Goal: Communication & Community: Answer question/provide support

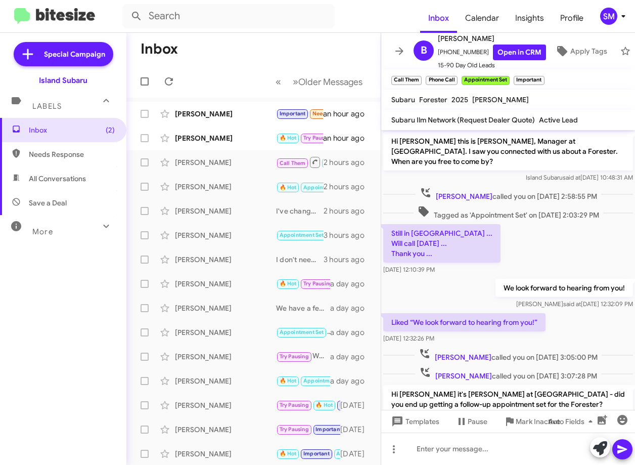
scroll to position [205, 0]
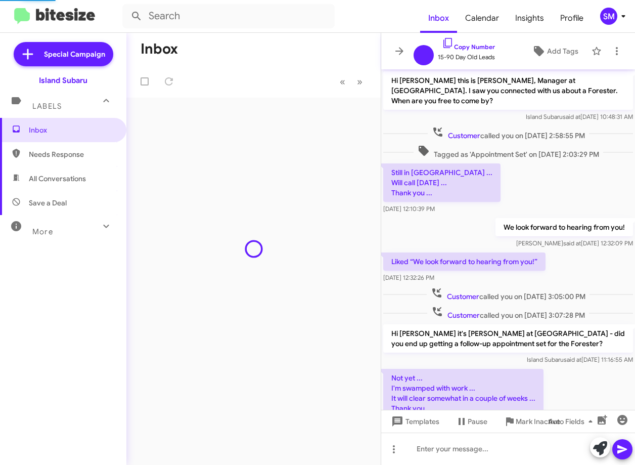
scroll to position [205, 0]
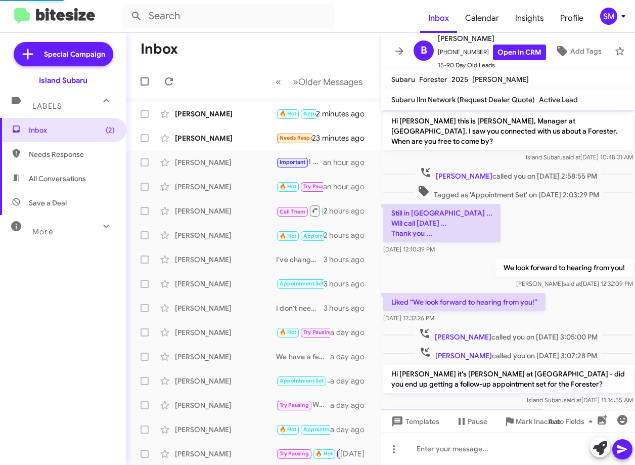
scroll to position [245, 0]
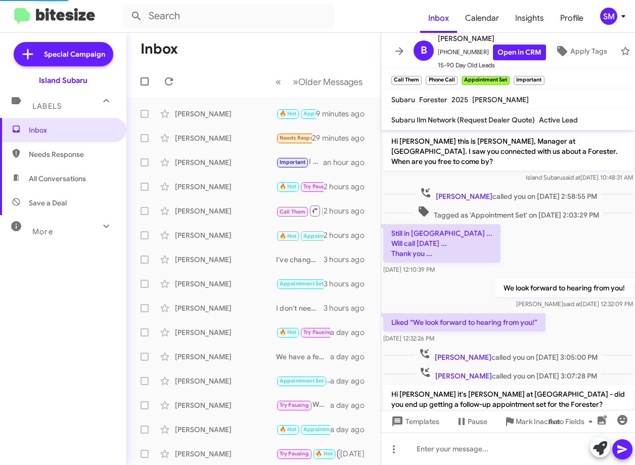
scroll to position [245, 0]
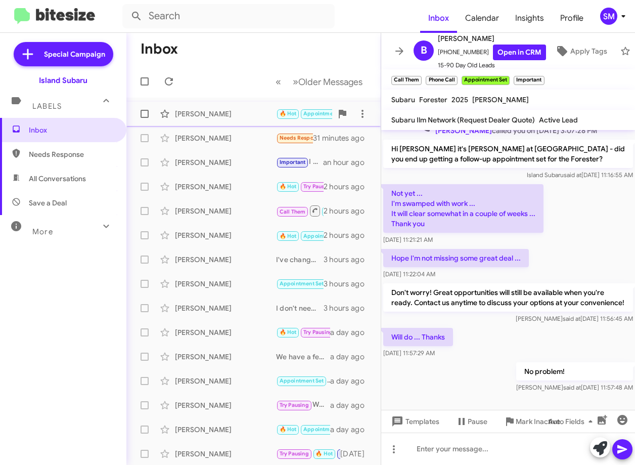
click at [206, 117] on div "[PERSON_NAME]" at bounding box center [225, 114] width 101 height 10
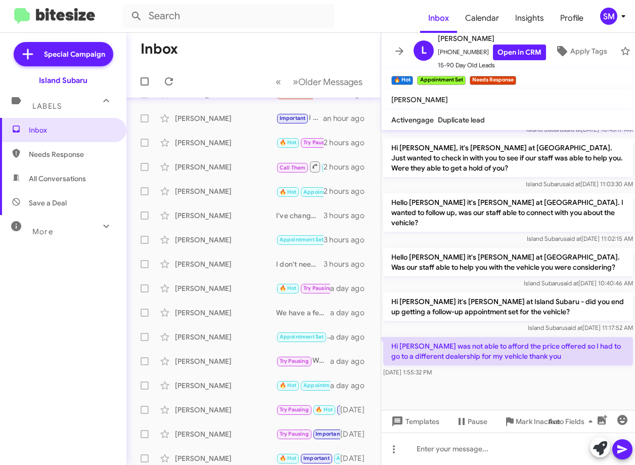
scroll to position [51, 0]
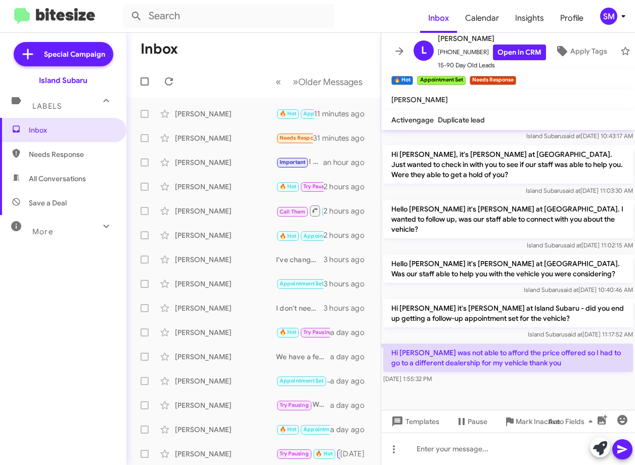
scroll to position [766, 0]
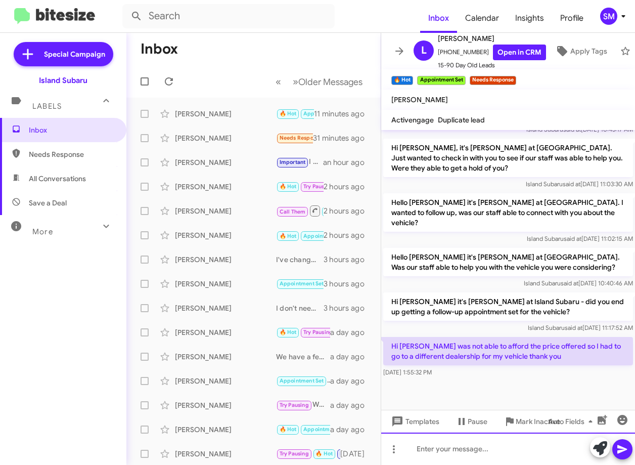
click at [425, 448] on div at bounding box center [508, 448] width 254 height 32
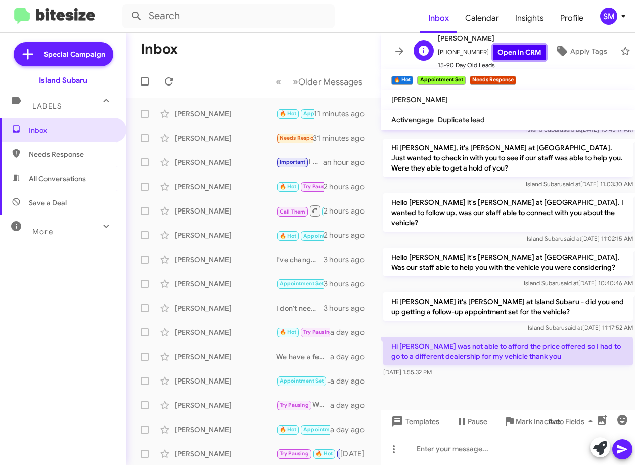
click at [500, 50] on link "Open in CRM" at bounding box center [519, 52] width 53 height 16
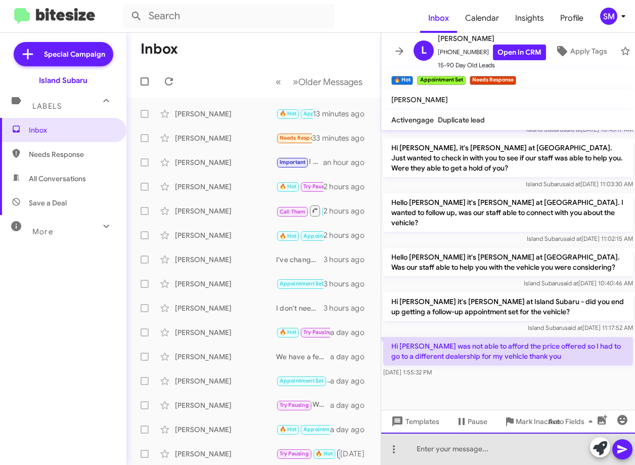
click at [482, 449] on div at bounding box center [508, 448] width 254 height 32
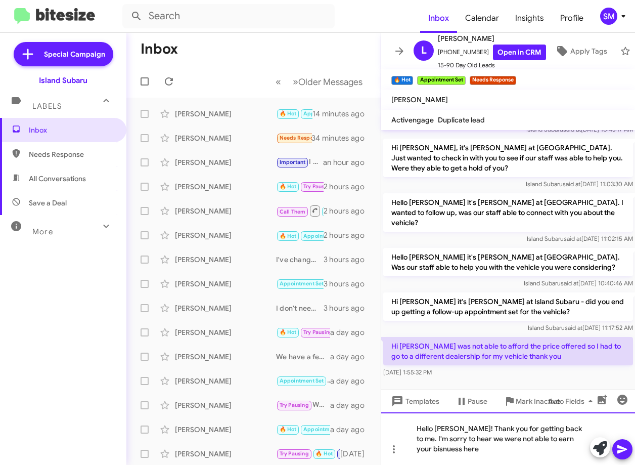
drag, startPoint x: 579, startPoint y: 443, endPoint x: 579, endPoint y: 437, distance: 6.1
drag, startPoint x: 579, startPoint y: 437, endPoint x: 474, endPoint y: 446, distance: 106.0
click at [455, 447] on div "Hello Lisa! Thank you for getting back to me. I'm sorry to hear we were not abl…" at bounding box center [508, 438] width 254 height 53
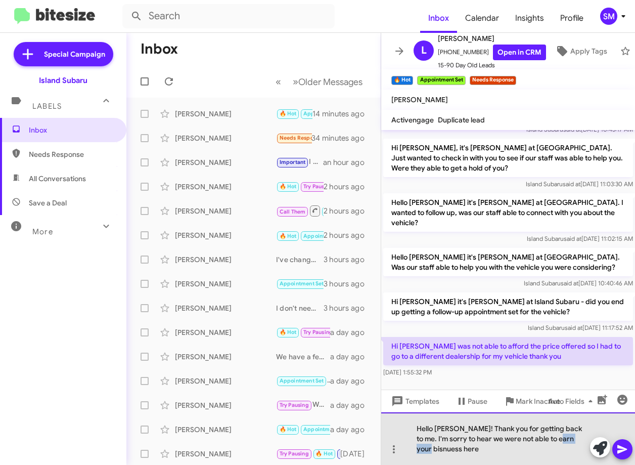
drag, startPoint x: 560, startPoint y: 437, endPoint x: 589, endPoint y: 438, distance: 29.3
click at [589, 438] on div "Hello Lisa! Thank you for getting back to me. I'm sorry to hear we were not abl…" at bounding box center [508, 438] width 254 height 53
click at [496, 459] on div "Hello Lisa! Thank you for getting back to me. I'm sorry to hear we were not abl…" at bounding box center [508, 438] width 254 height 53
click at [454, 451] on div "Hello Lisa! Thank you for getting back to me. I'm sorry to hear we were not abl…" at bounding box center [508, 438] width 254 height 53
click at [571, 428] on div "Hello Lisa! Thank you for getting back to me. I'm sorry to hear we were not abl…" at bounding box center [508, 438] width 254 height 53
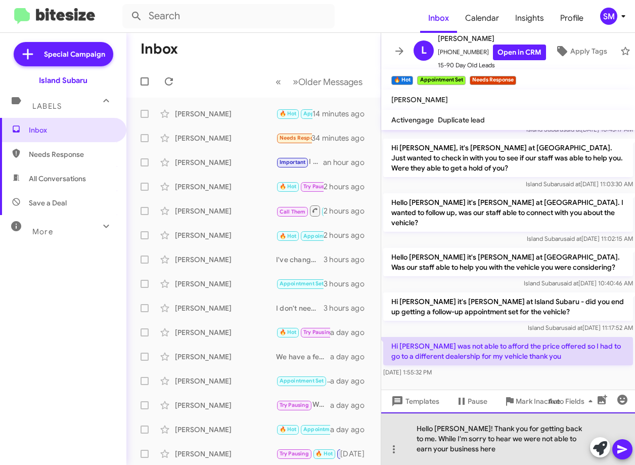
click at [476, 449] on div "Hello Lisa! Thank you for getting back to me. While I'm sorry to hear we were n…" at bounding box center [508, 438] width 254 height 53
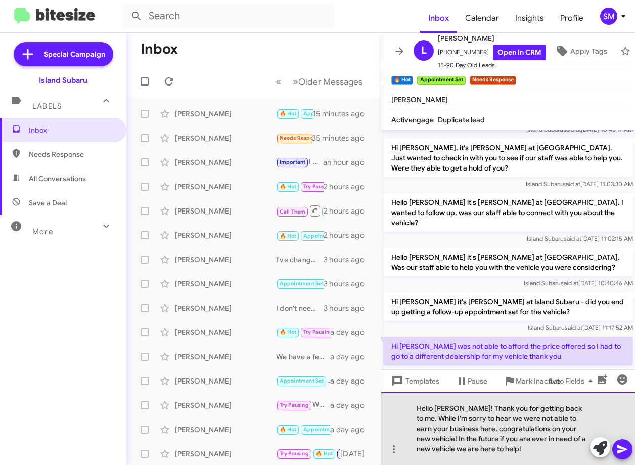
click at [423, 419] on div "Hello Lisa! Thank you for getting back to me. While I'm sorry to hear we were n…" at bounding box center [508, 428] width 254 height 73
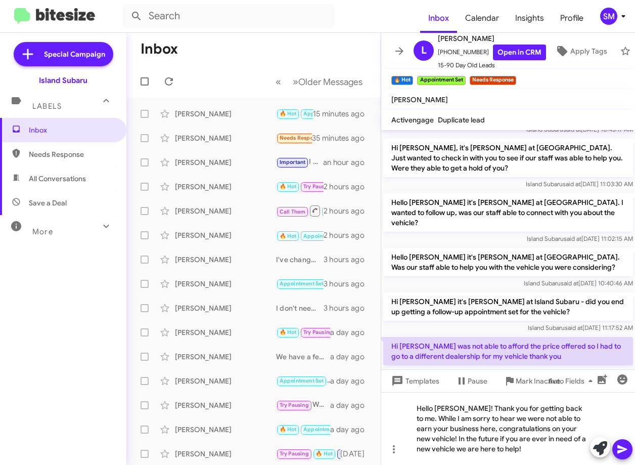
click at [619, 450] on icon at bounding box center [622, 449] width 10 height 9
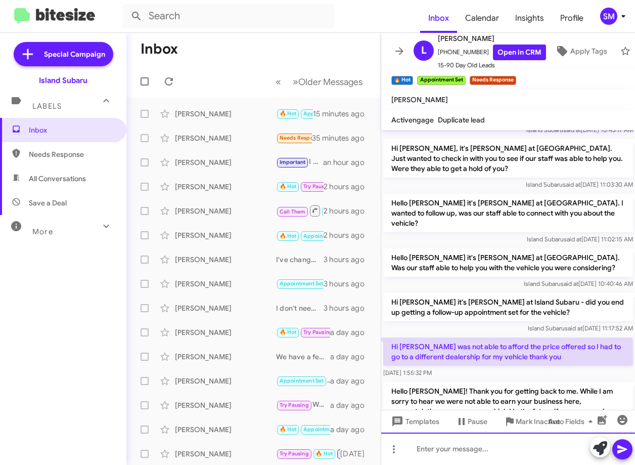
scroll to position [1462, 0]
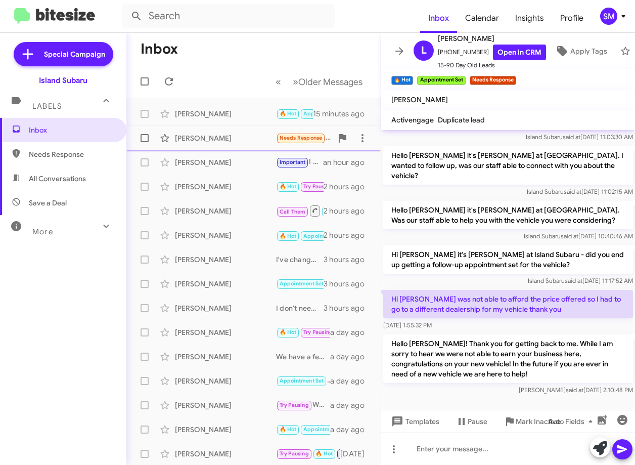
click at [211, 130] on div "Marlon Prescod Needs Response I'll give you a call as soon as I get a chance. I…" at bounding box center [253, 138] width 238 height 20
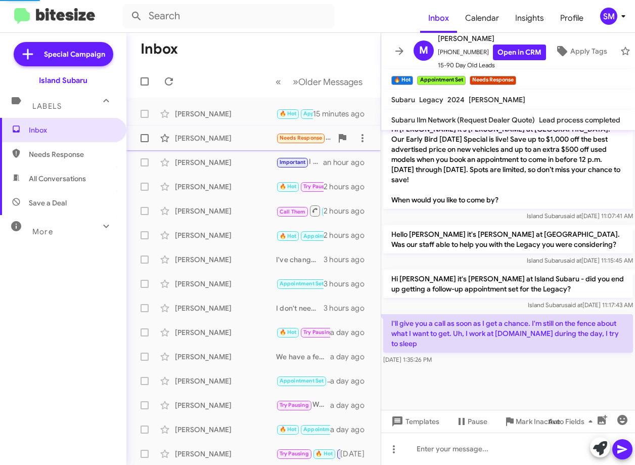
scroll to position [793, 0]
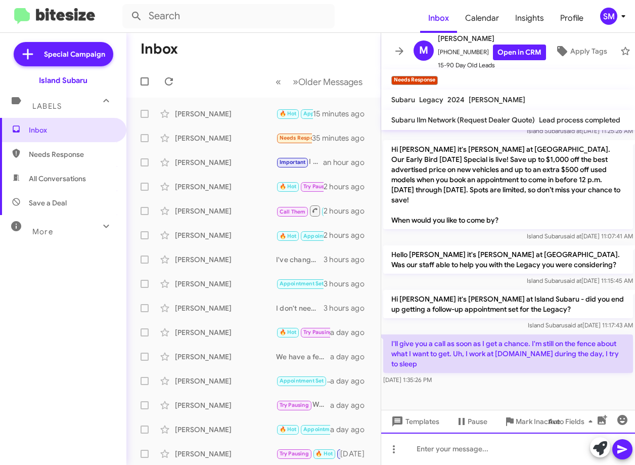
click at [461, 449] on div at bounding box center [508, 448] width 254 height 32
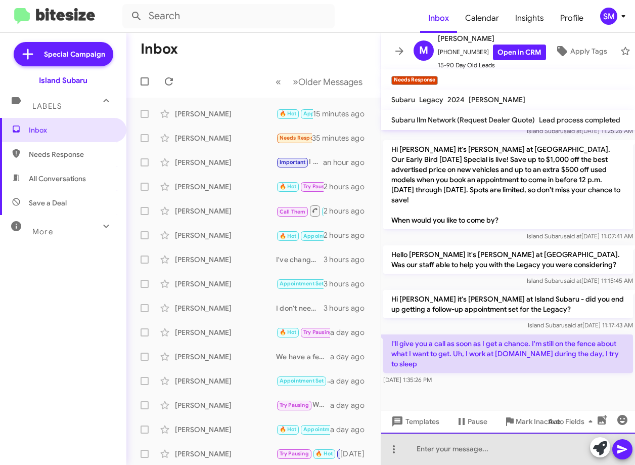
click at [461, 444] on div at bounding box center [508, 448] width 254 height 32
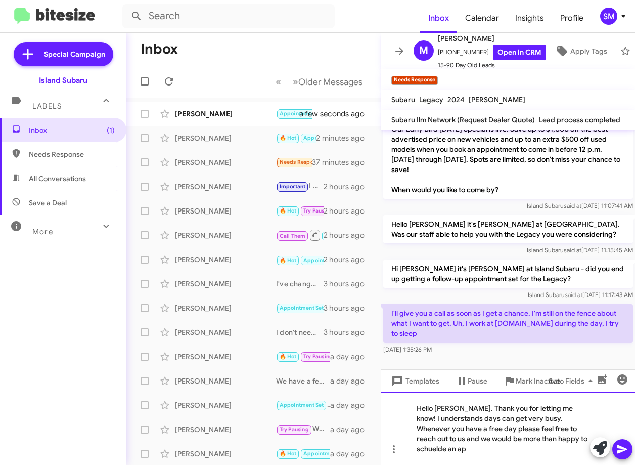
scroll to position [833, 0]
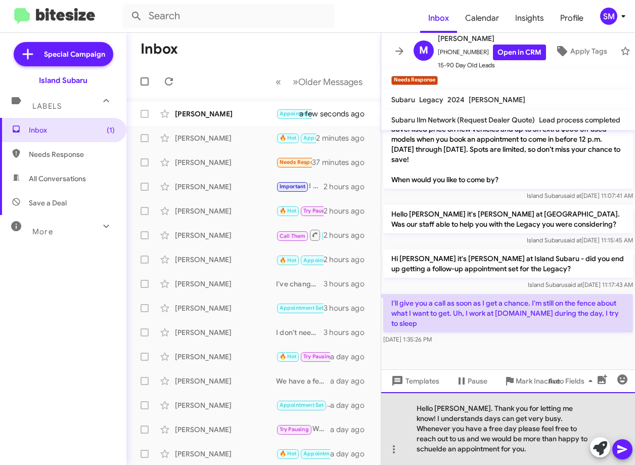
drag, startPoint x: 555, startPoint y: 439, endPoint x: 415, endPoint y: 439, distance: 140.5
click at [415, 439] on div "Hello Marlon. Thank you for letting me know! I understands days can get very bu…" at bounding box center [508, 428] width 254 height 73
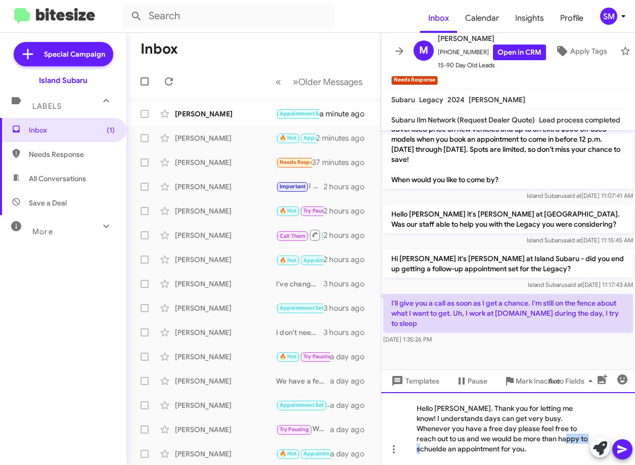
click at [559, 438] on div "Hello Marlon. Thank you for letting me know! I understands days can get very bu…" at bounding box center [508, 428] width 254 height 73
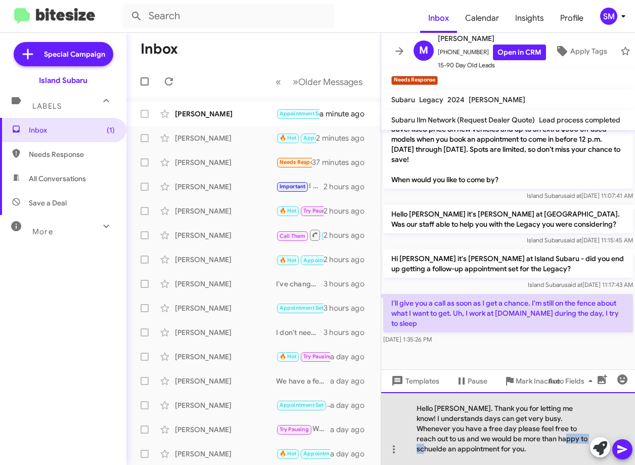
click at [559, 438] on div "Hello Marlon. Thank you for letting me know! I understands days can get very bu…" at bounding box center [508, 428] width 254 height 73
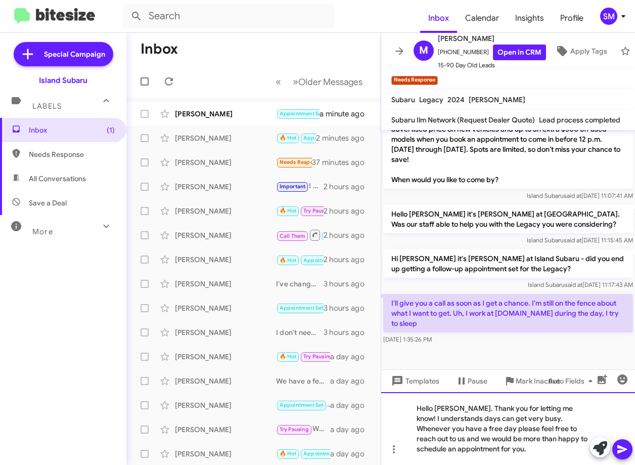
click at [514, 458] on div "Hello Marlon. Thank you for letting me know! I understands days can get very bu…" at bounding box center [508, 428] width 254 height 73
click at [455, 418] on div "Hello Marlon. Thank you for letting me know! I understands days can get very bu…" at bounding box center [508, 428] width 254 height 73
click at [442, 440] on div "Hello Marlon. Thank you for letting me know! I understand days can get very bus…" at bounding box center [508, 428] width 254 height 73
click at [431, 437] on div "Hello Marlon. Thank you for letting me know! I understand days can get very bus…" at bounding box center [508, 428] width 254 height 73
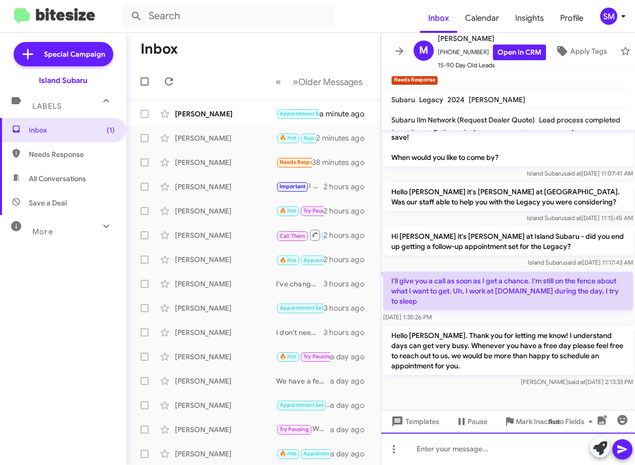
scroll to position [860, 0]
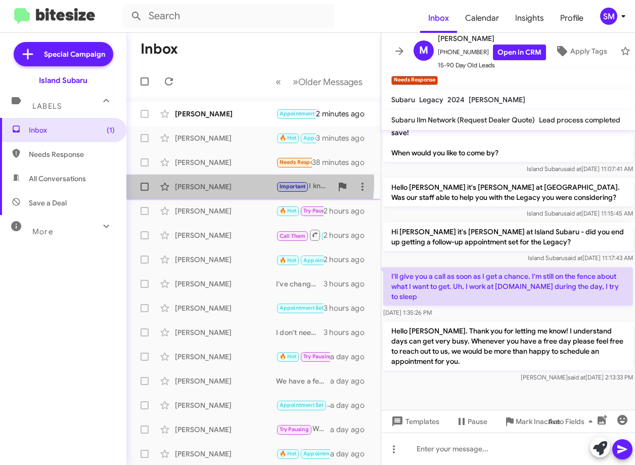
click at [238, 182] on div "[PERSON_NAME]" at bounding box center [225, 186] width 101 height 10
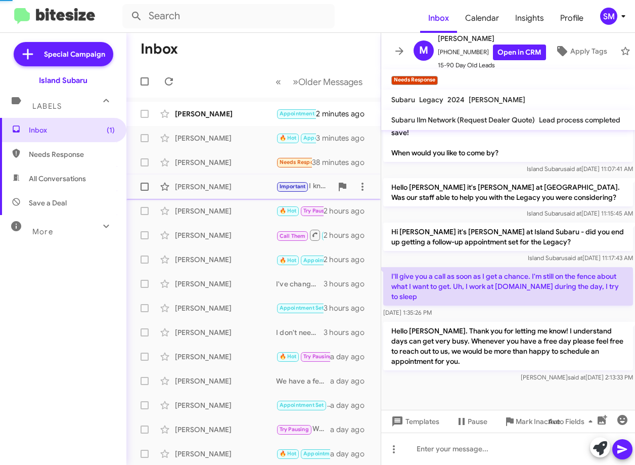
scroll to position [655, 0]
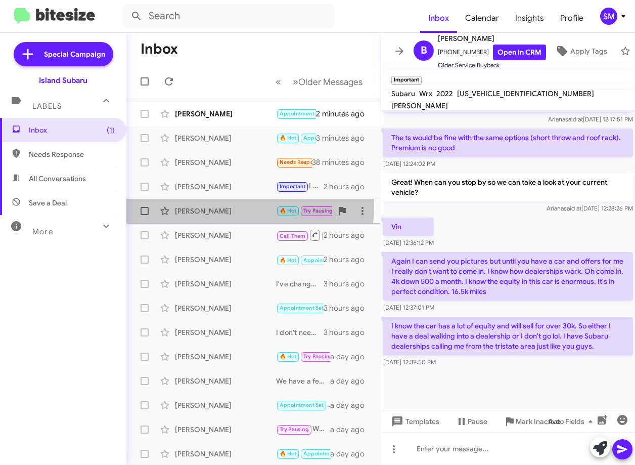
click at [225, 206] on div "[PERSON_NAME]" at bounding box center [225, 211] width 101 height 10
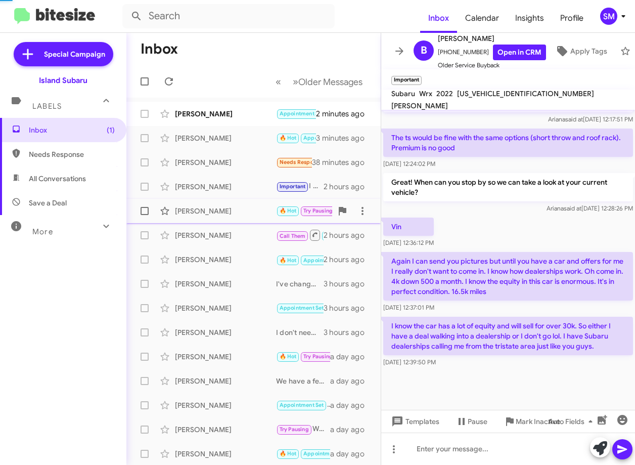
scroll to position [291, 0]
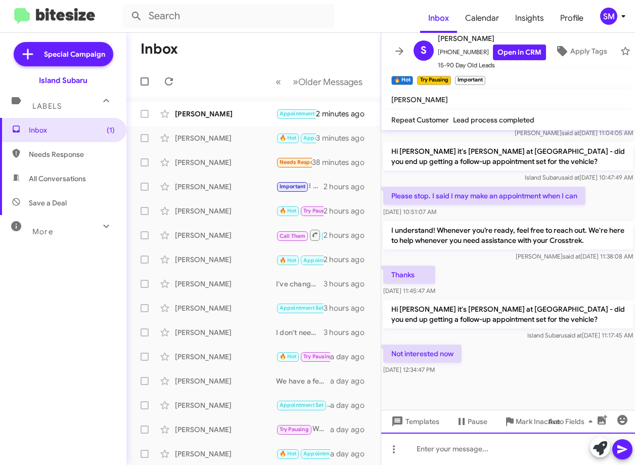
click at [482, 447] on div at bounding box center [508, 448] width 254 height 32
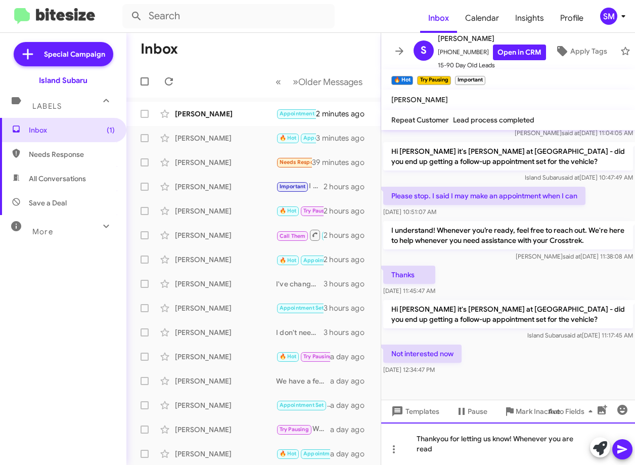
scroll to position [301, 0]
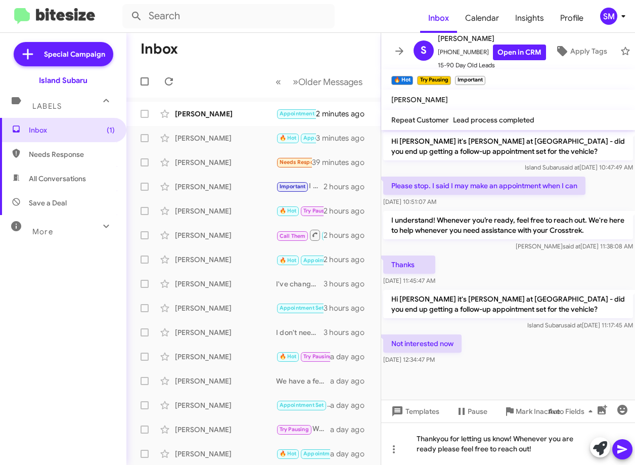
click at [622, 446] on icon at bounding box center [622, 449] width 12 height 12
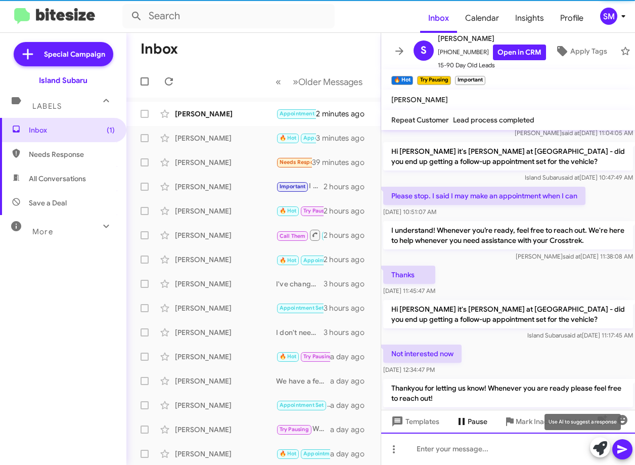
scroll to position [0, 0]
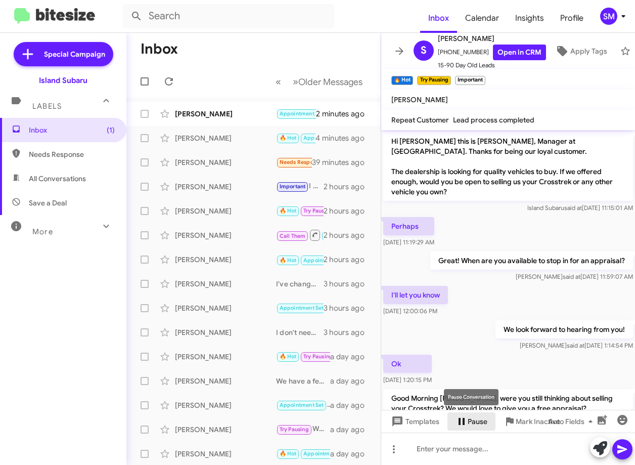
click at [474, 416] on span "Pause" at bounding box center [478, 421] width 20 height 18
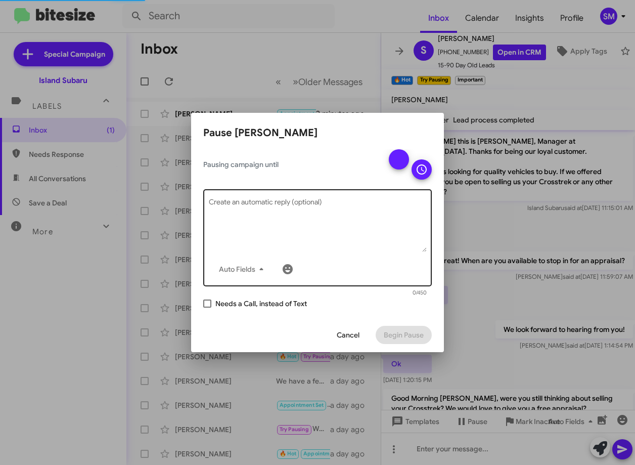
click at [319, 242] on textarea "Create an automatic reply (optional)" at bounding box center [318, 225] width 218 height 53
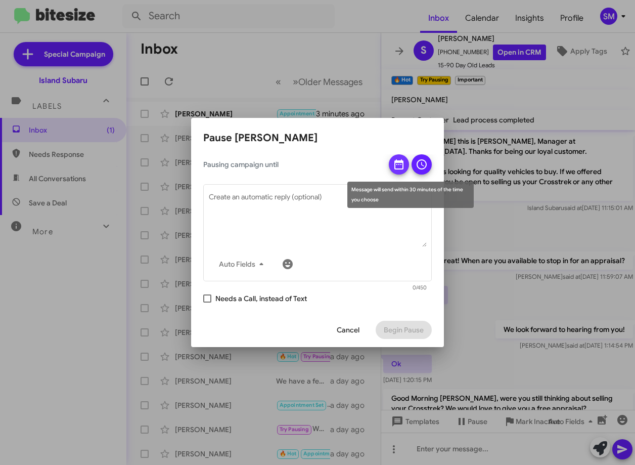
click at [397, 164] on icon at bounding box center [398, 164] width 9 height 10
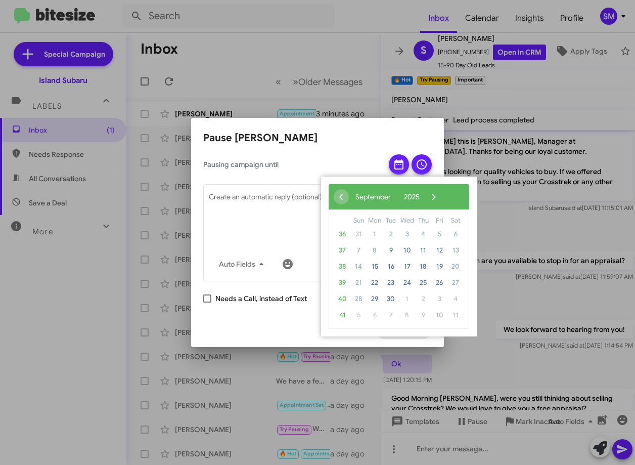
click at [327, 131] on h2 "Pause Susan Stambler" at bounding box center [317, 138] width 228 height 16
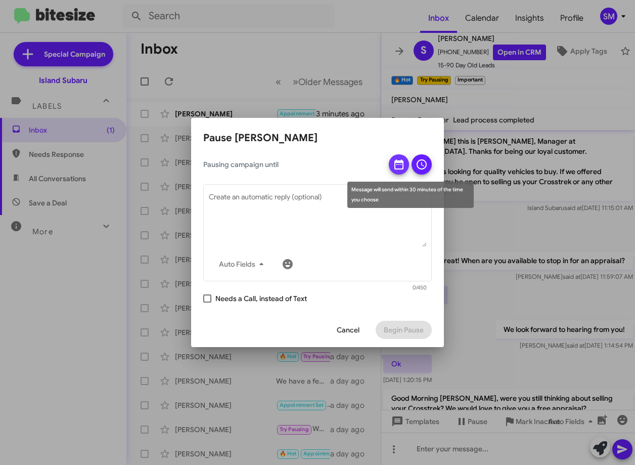
click at [401, 168] on icon at bounding box center [398, 164] width 9 height 10
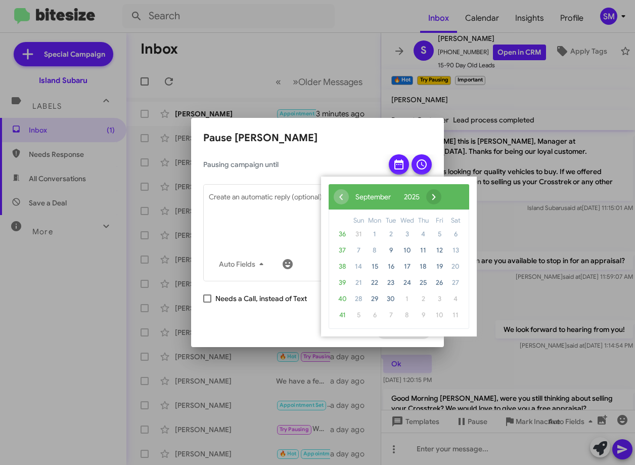
click at [441, 198] on span "›" at bounding box center [433, 196] width 15 height 15
click at [433, 198] on span "›" at bounding box center [425, 196] width 15 height 15
click at [340, 191] on span "‹" at bounding box center [341, 196] width 15 height 15
click at [339, 87] on div at bounding box center [317, 232] width 635 height 465
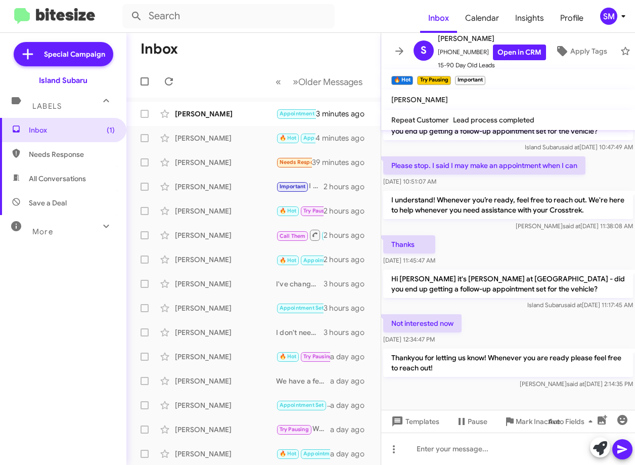
scroll to position [338, 0]
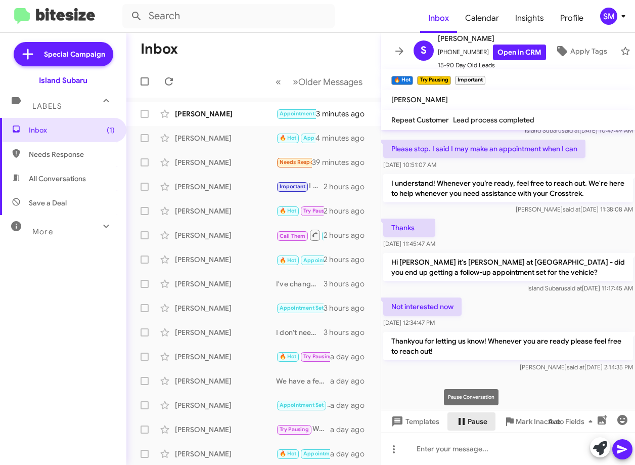
click at [479, 419] on span "Pause" at bounding box center [478, 421] width 20 height 18
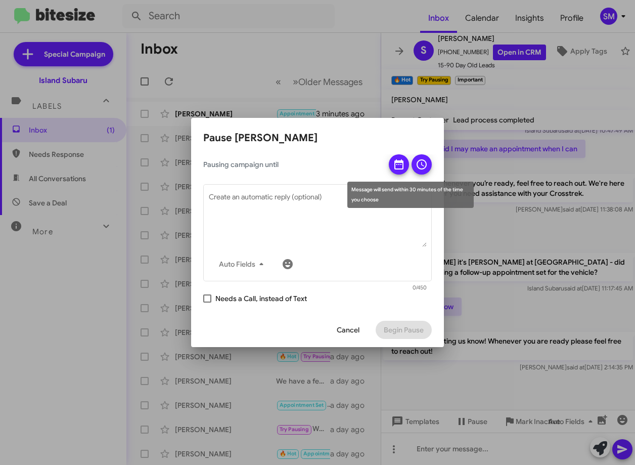
click at [402, 165] on icon at bounding box center [399, 164] width 12 height 12
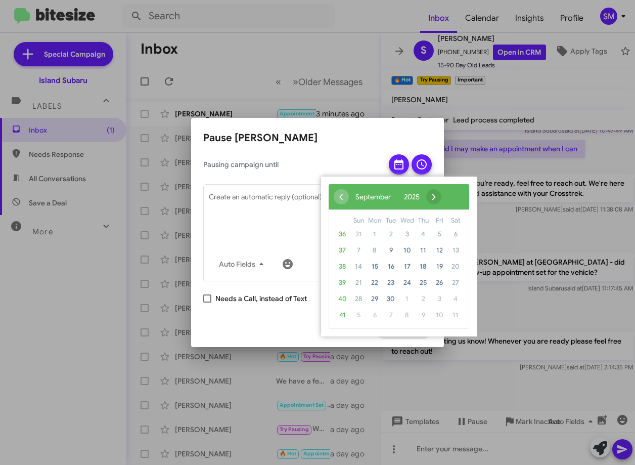
click at [441, 196] on span "›" at bounding box center [433, 196] width 15 height 15
click at [445, 300] on span "31" at bounding box center [439, 299] width 16 height 16
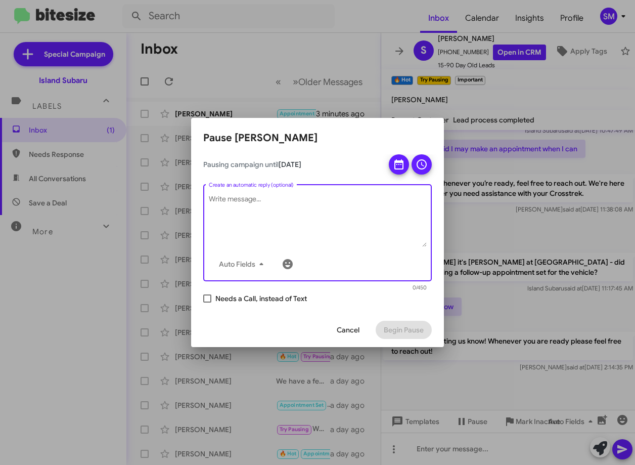
click at [292, 246] on textarea "Create an automatic reply (optional)" at bounding box center [318, 220] width 218 height 53
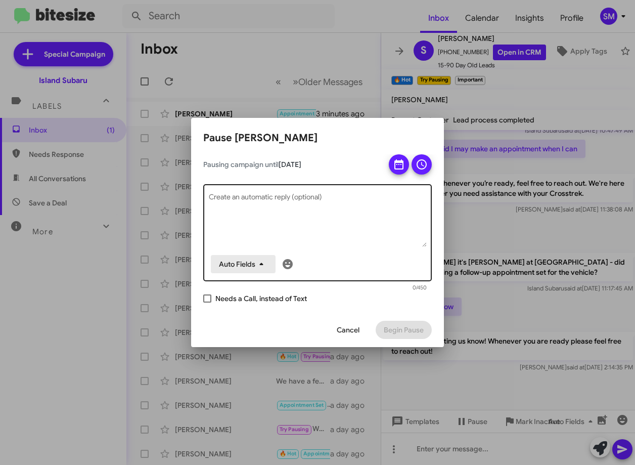
click at [255, 272] on span "Auto Fields" at bounding box center [243, 264] width 49 height 18
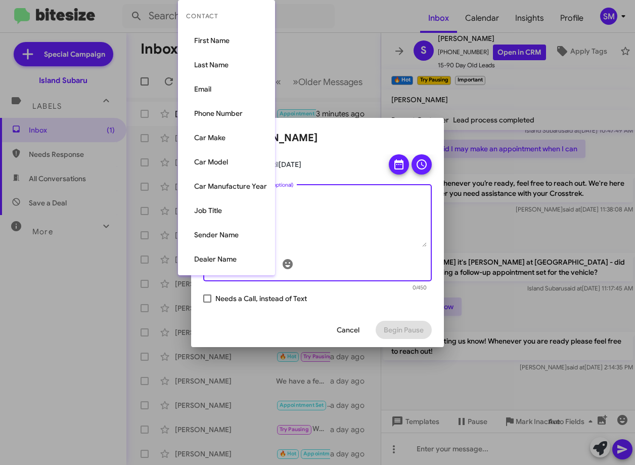
click at [336, 251] on div at bounding box center [317, 232] width 635 height 465
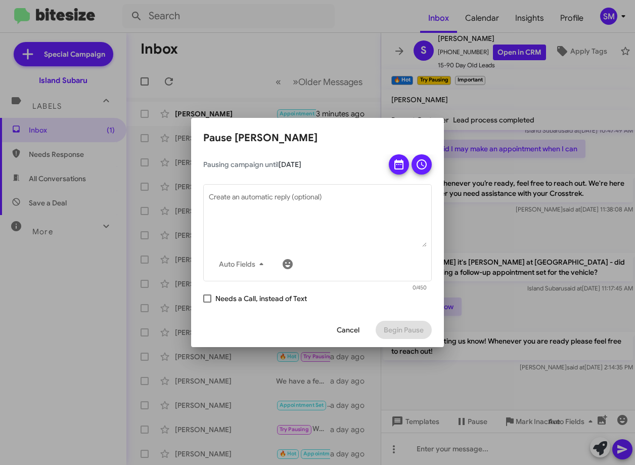
click at [420, 174] on div "Auto Fields Create an automatic reply (optional) 0/450" at bounding box center [317, 233] width 228 height 118
click at [420, 168] on icon at bounding box center [422, 164] width 12 height 12
click at [415, 331] on span "Begin Pause" at bounding box center [404, 329] width 40 height 18
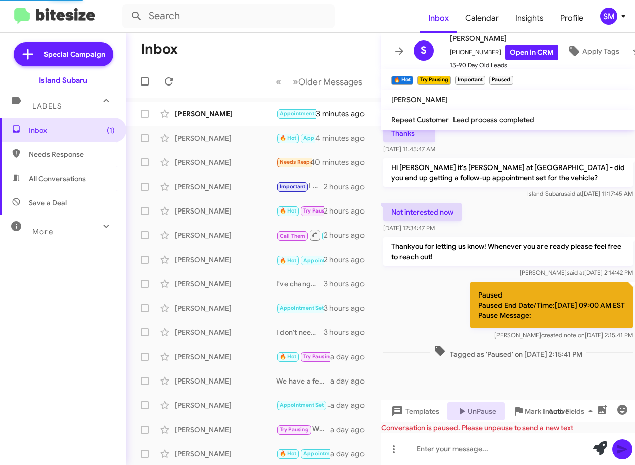
scroll to position [435, 0]
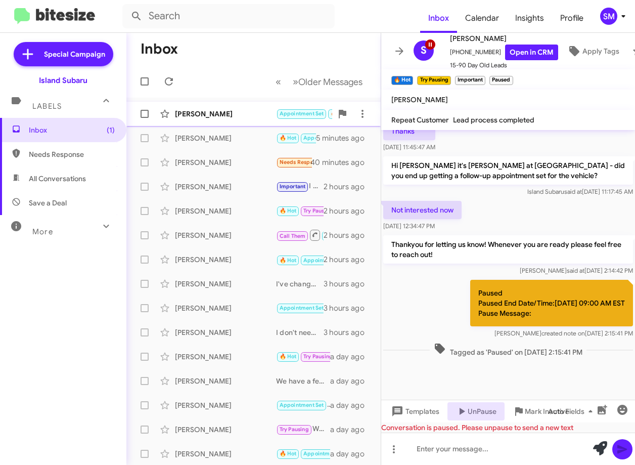
click at [224, 110] on div "[PERSON_NAME]" at bounding box center [225, 114] width 101 height 10
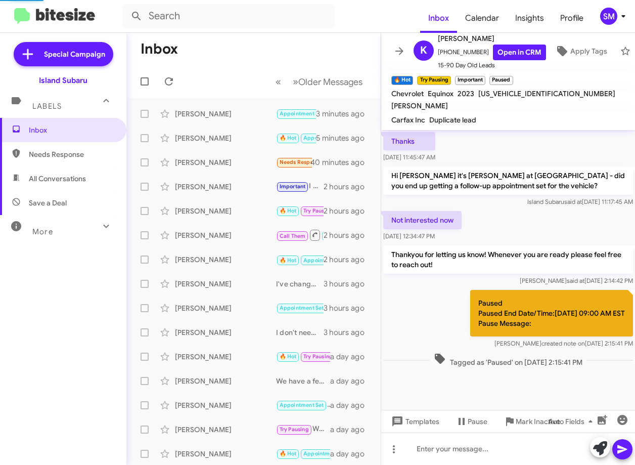
scroll to position [662, 0]
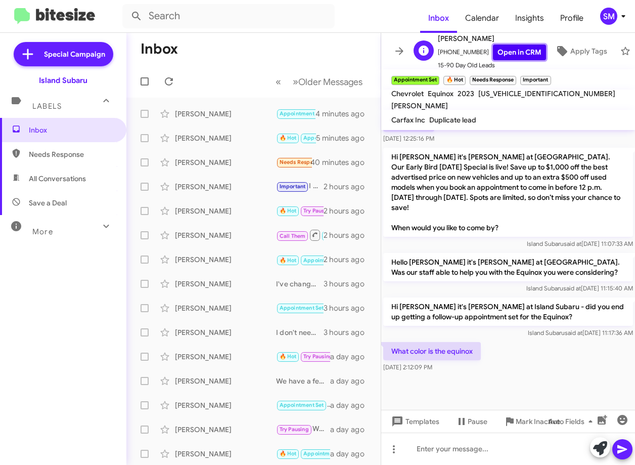
click at [506, 53] on link "Open in CRM" at bounding box center [519, 52] width 53 height 16
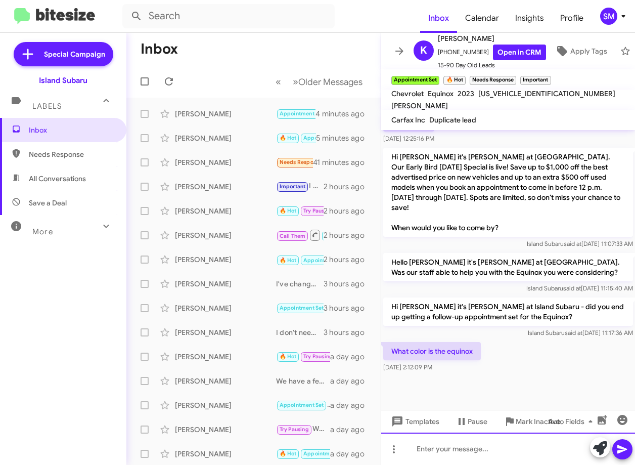
click at [493, 447] on div at bounding box center [508, 448] width 254 height 32
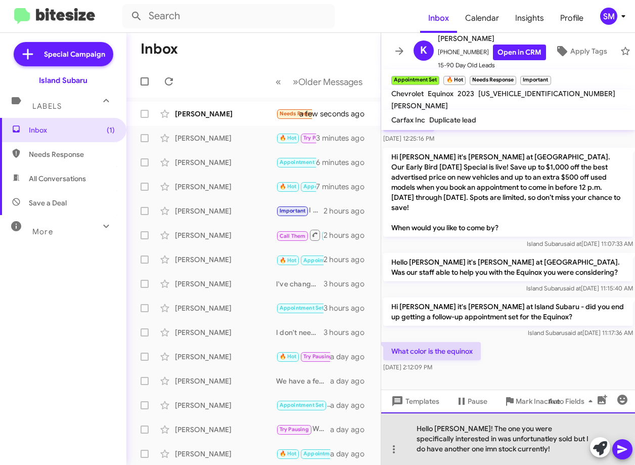
drag, startPoint x: 466, startPoint y: 443, endPoint x: 451, endPoint y: 436, distance: 16.5
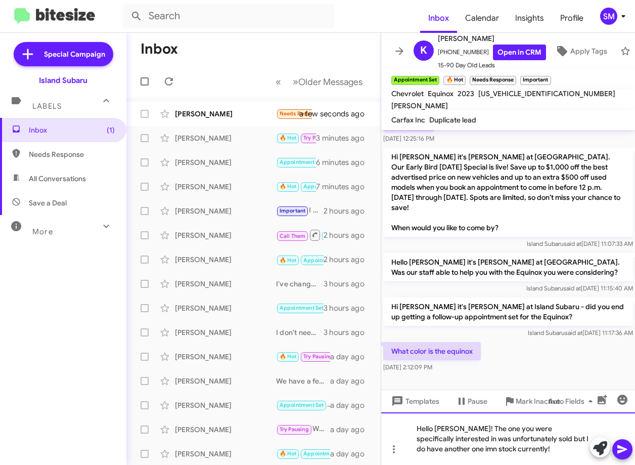
drag, startPoint x: 418, startPoint y: 452, endPoint x: 423, endPoint y: 459, distance: 8.3
click at [423, 459] on div "Hello Karen! The one you were specifically interested in was unfortunately sold…" at bounding box center [508, 438] width 254 height 53
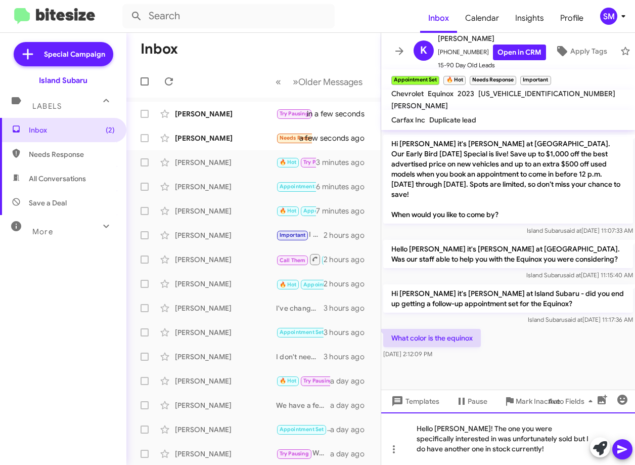
scroll to position [682, 0]
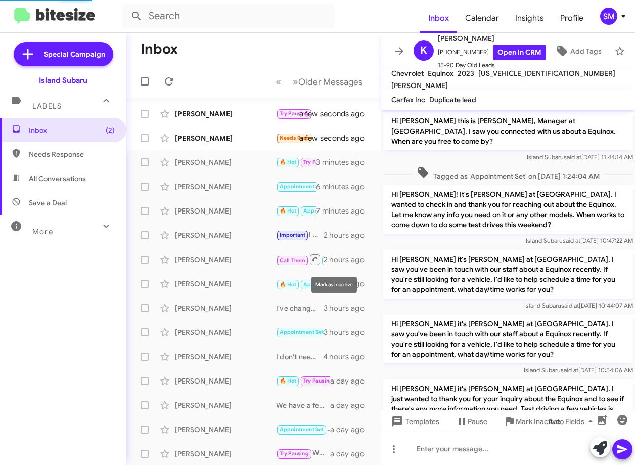
scroll to position [642, 0]
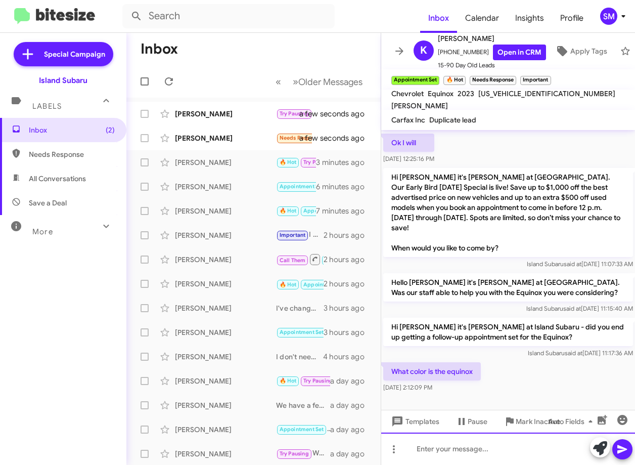
click at [484, 446] on div at bounding box center [508, 448] width 254 height 32
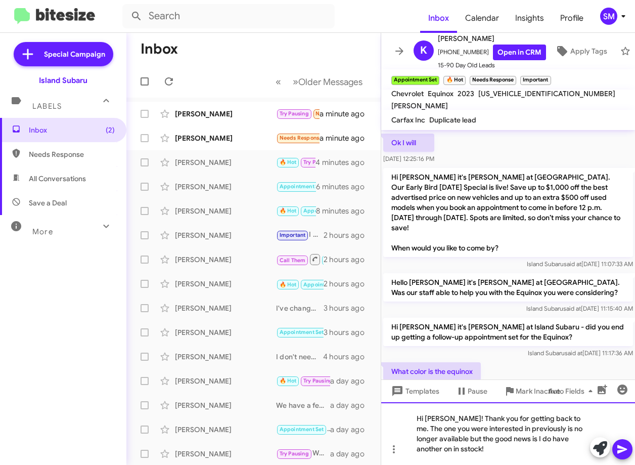
click at [429, 450] on div "Hi Karen! Thank you for getting back to me. The one you were interested in prev…" at bounding box center [508, 433] width 254 height 63
click at [445, 438] on div "Hi Karen! Thank you for getting back to me. The one you were interested in prev…" at bounding box center [508, 433] width 254 height 63
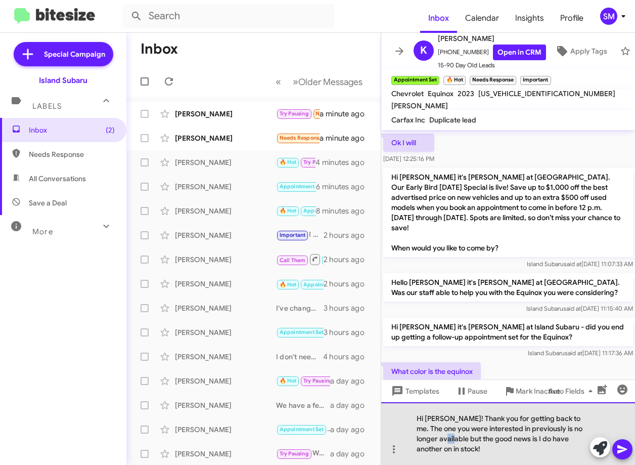
drag, startPoint x: 459, startPoint y: 440, endPoint x: 448, endPoint y: 442, distance: 10.2
click at [448, 442] on div "Hi Karen! Thank you for getting back to me. The one you were interested in prev…" at bounding box center [508, 433] width 254 height 63
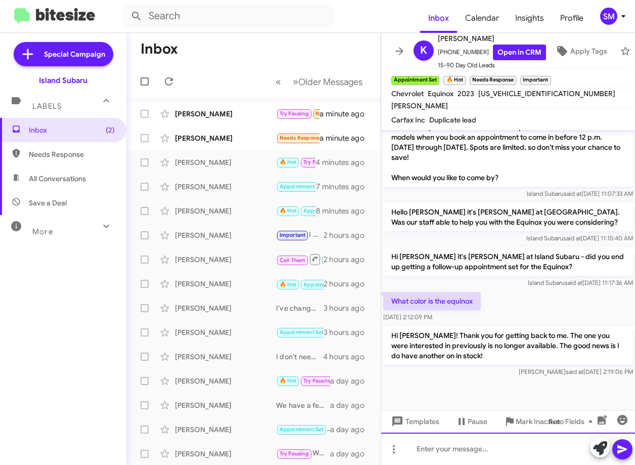
scroll to position [719, 0]
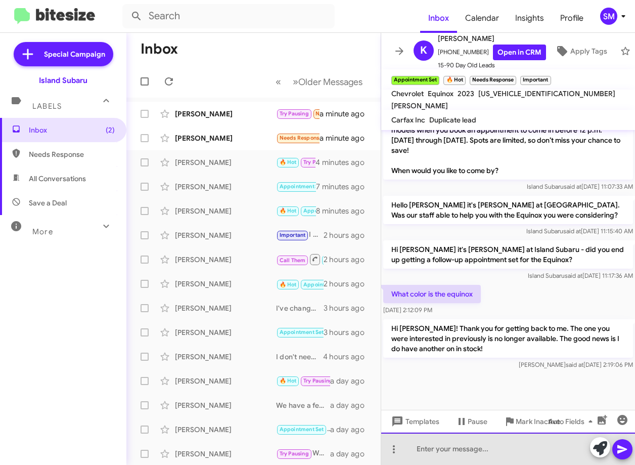
click at [483, 451] on div at bounding box center [508, 448] width 254 height 32
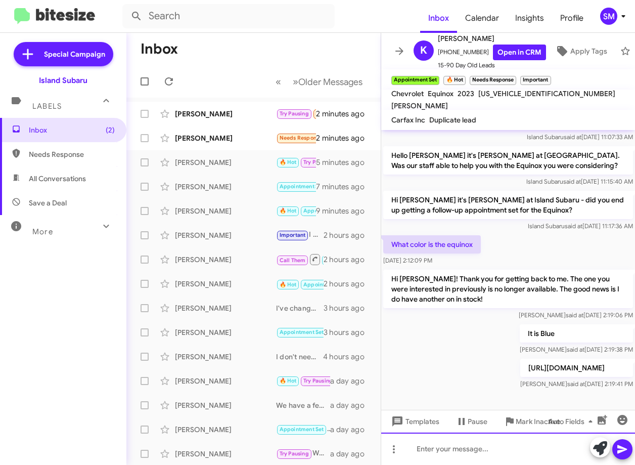
scroll to position [803, 0]
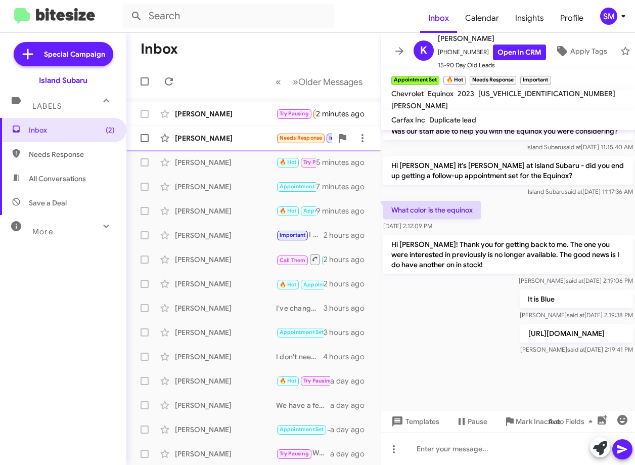
click at [222, 135] on div "[PERSON_NAME]" at bounding box center [225, 138] width 101 height 10
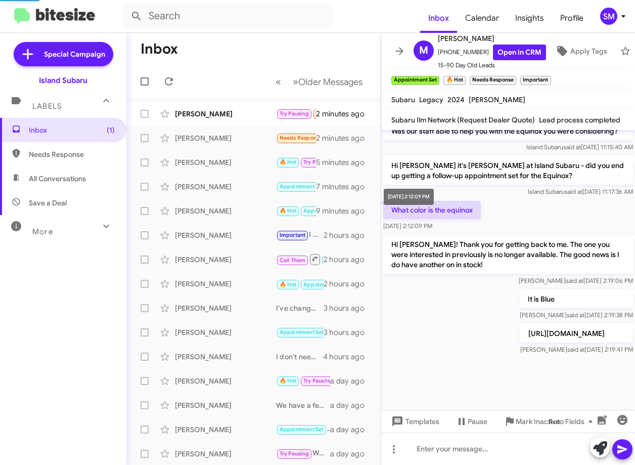
scroll to position [897, 0]
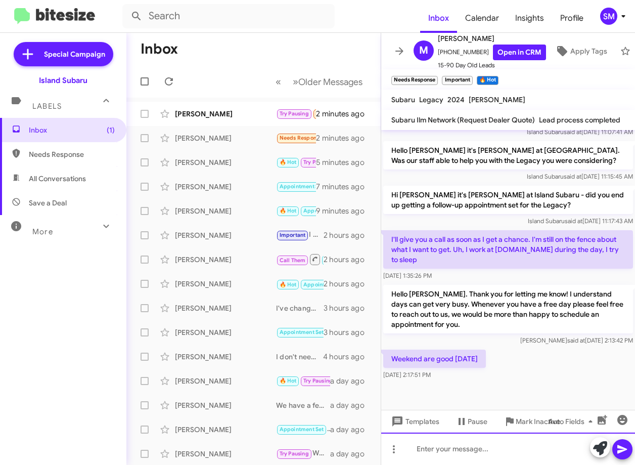
click at [477, 445] on div at bounding box center [508, 448] width 254 height 32
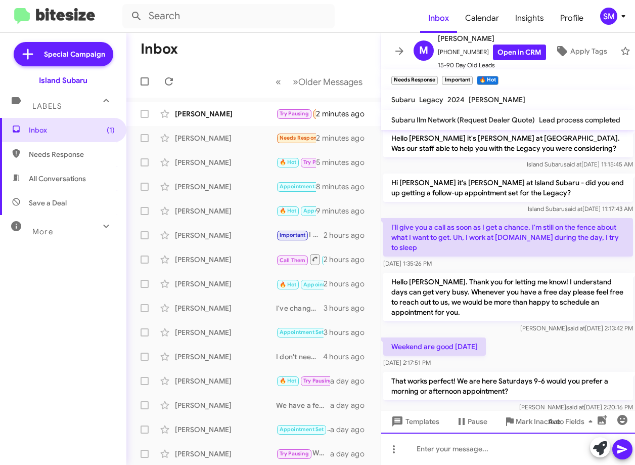
scroll to position [893, 0]
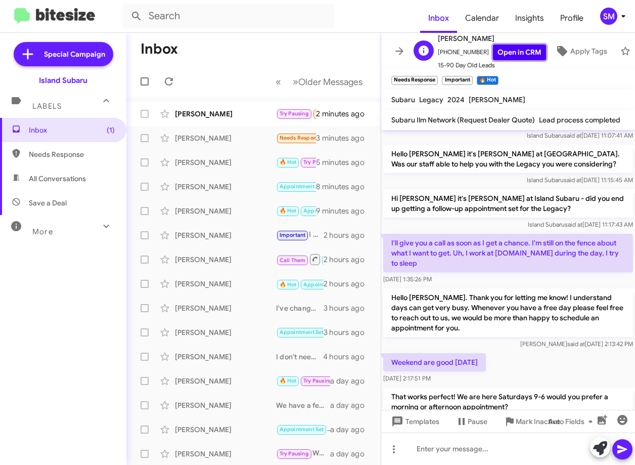
click at [508, 44] on link "Open in CRM" at bounding box center [519, 52] width 53 height 16
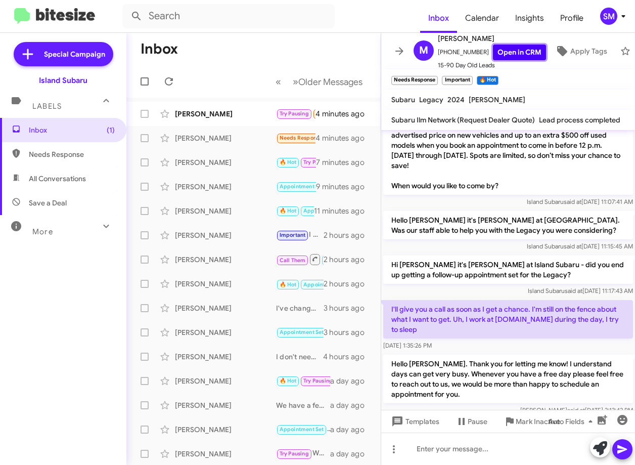
scroll to position [843, 0]
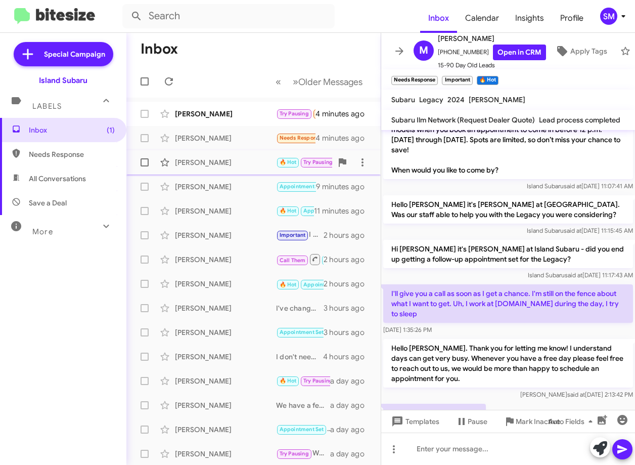
click at [222, 162] on div "[PERSON_NAME]" at bounding box center [225, 162] width 101 height 10
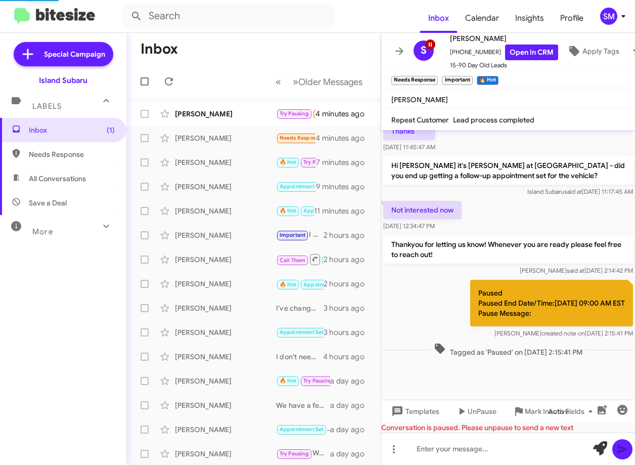
scroll to position [435, 0]
click at [232, 192] on div "Karen Ingram Appointment Set 🔥 Hot Needs Response Important What color is the e…" at bounding box center [253, 186] width 238 height 20
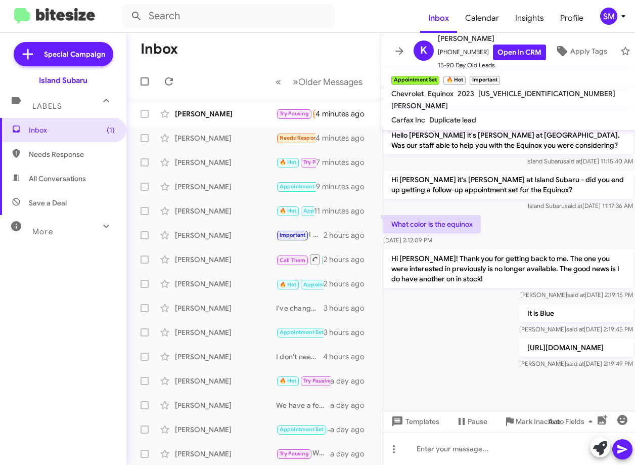
scroll to position [803, 0]
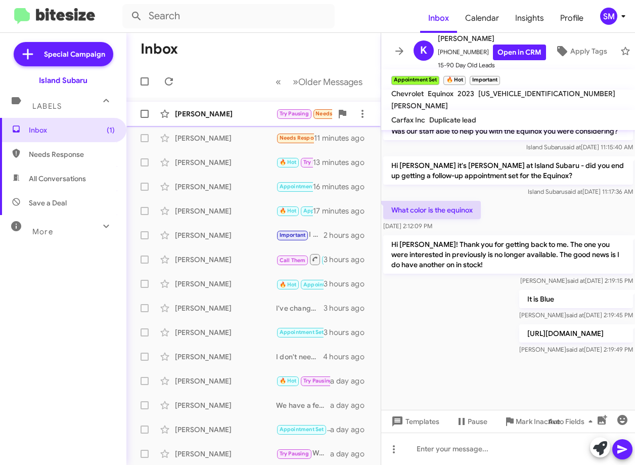
click at [206, 113] on div "[PERSON_NAME]" at bounding box center [225, 114] width 101 height 10
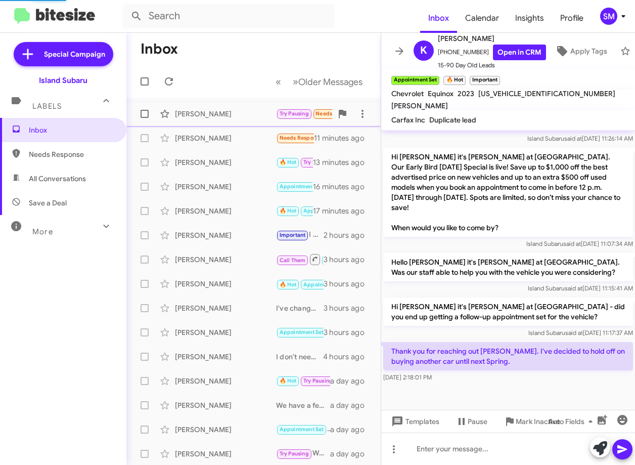
scroll to position [282, 0]
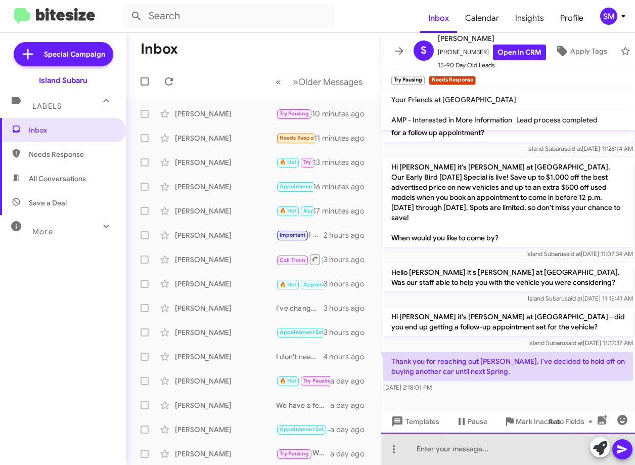
click at [476, 460] on div at bounding box center [508, 448] width 254 height 32
click at [505, 448] on div at bounding box center [508, 448] width 254 height 32
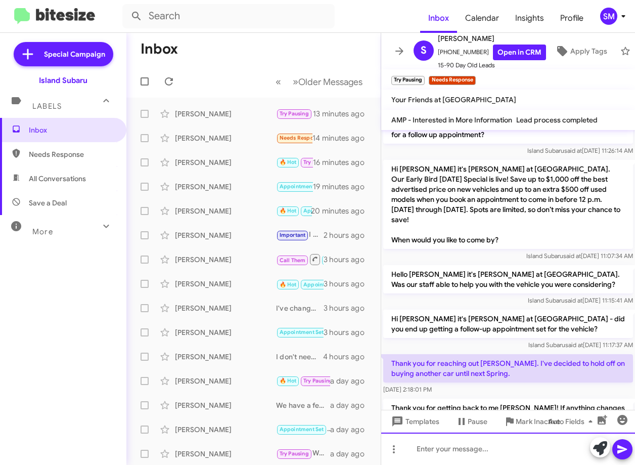
scroll to position [329, 0]
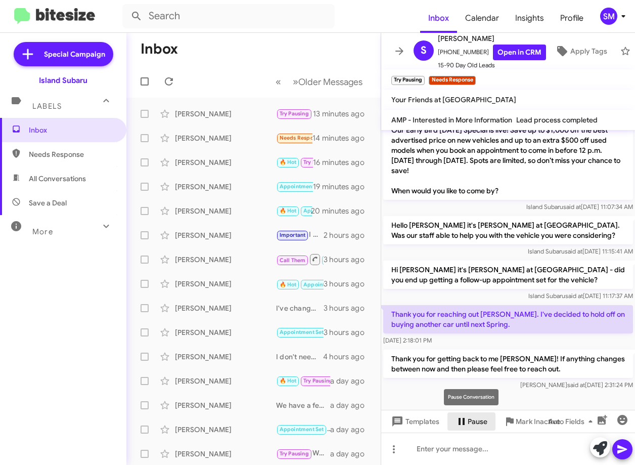
click at [468, 417] on span "Pause" at bounding box center [478, 421] width 20 height 18
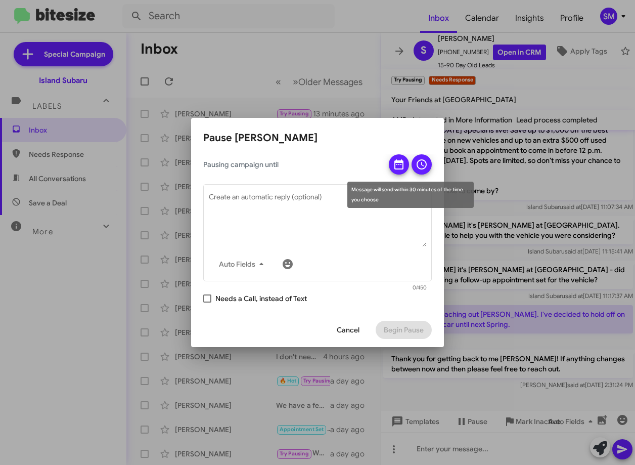
click at [393, 163] on icon at bounding box center [399, 164] width 12 height 12
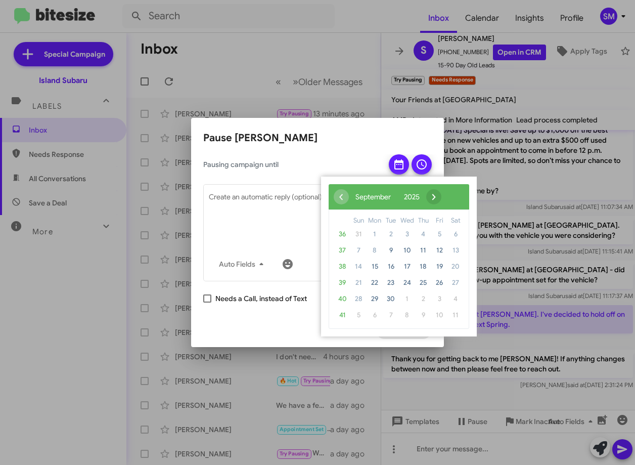
click at [441, 198] on span "›" at bounding box center [433, 196] width 15 height 15
click at [433, 198] on span "›" at bounding box center [425, 196] width 15 height 15
click at [439, 198] on span "›" at bounding box center [431, 196] width 15 height 15
click at [340, 194] on span "‹" at bounding box center [341, 196] width 15 height 15
click at [454, 265] on span "15" at bounding box center [455, 266] width 16 height 16
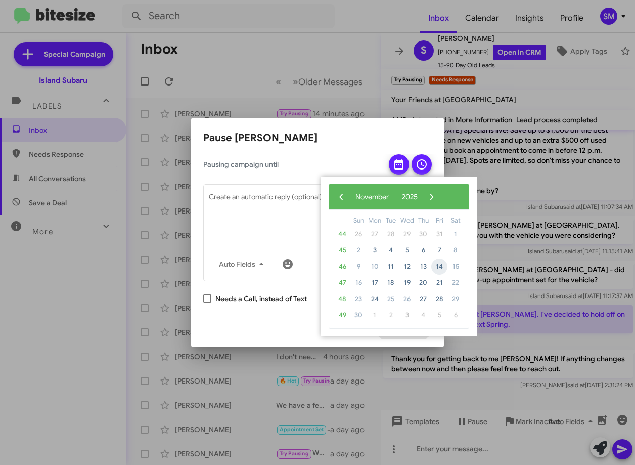
click at [442, 265] on span "14" at bounding box center [439, 266] width 16 height 16
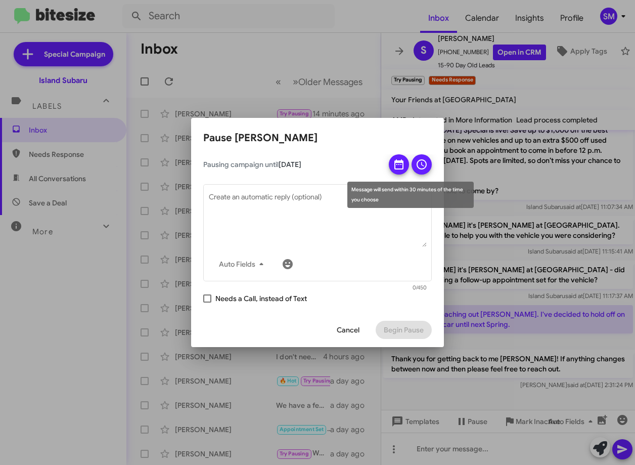
click at [430, 159] on button at bounding box center [421, 164] width 20 height 20
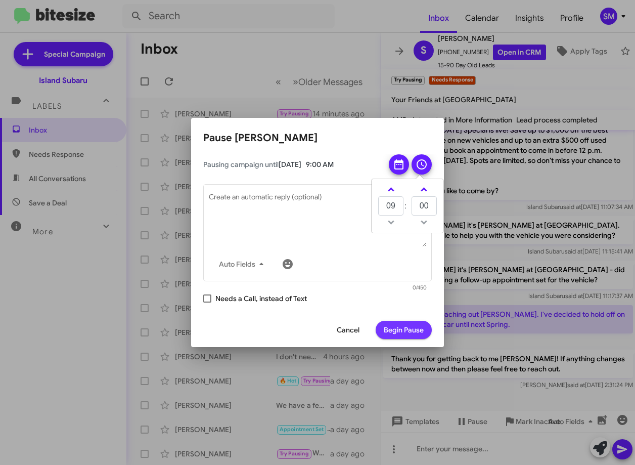
click at [410, 332] on span "Begin Pause" at bounding box center [404, 329] width 40 height 18
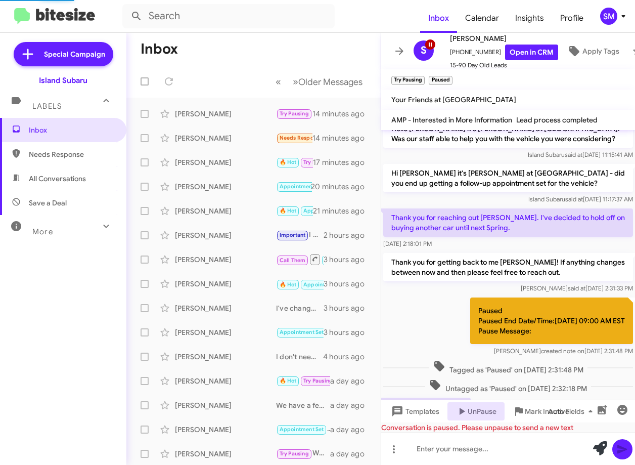
scroll to position [483, 0]
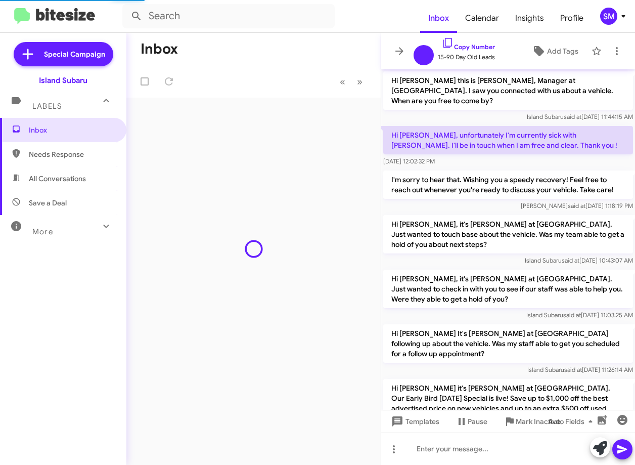
scroll to position [412, 0]
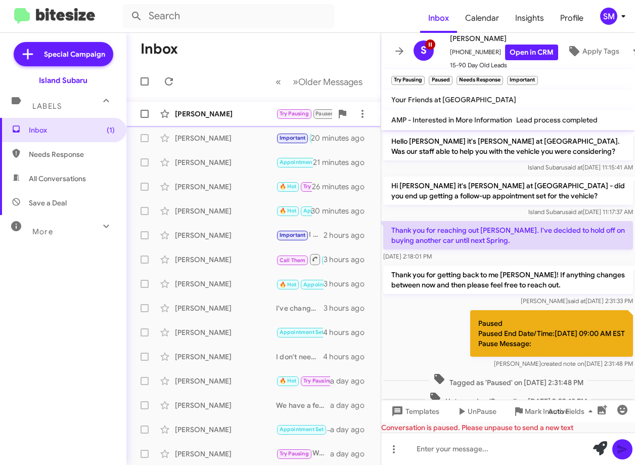
click at [213, 109] on div "[PERSON_NAME]" at bounding box center [225, 114] width 101 height 10
click at [215, 110] on div "[PERSON_NAME] Try Pausing Paused Needs Response Important Will do. Thanks again…" at bounding box center [253, 114] width 238 height 20
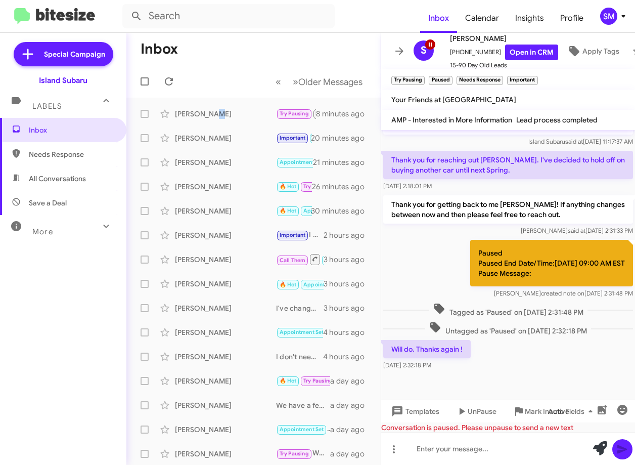
scroll to position [483, 0]
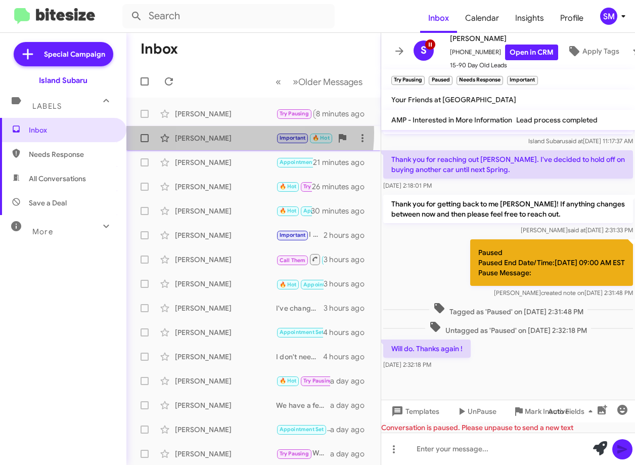
click at [212, 133] on div "[PERSON_NAME] Important 🔥 Hot That works perfect! We are here Saturdays 9-6 wou…" at bounding box center [253, 138] width 238 height 20
